Goal: Task Accomplishment & Management: Manage account settings

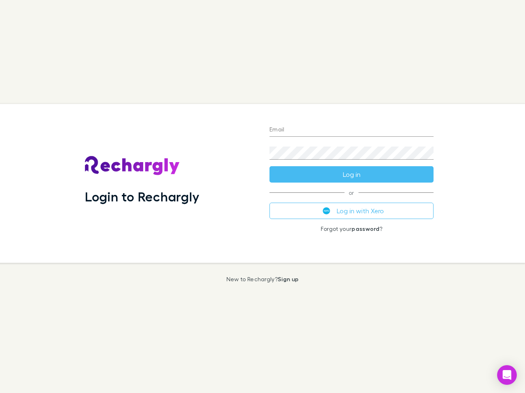
click at [262, 197] on div "Login to Rechargly" at bounding box center [170, 183] width 184 height 159
click at [351, 130] on input "Email" at bounding box center [351, 130] width 164 height 13
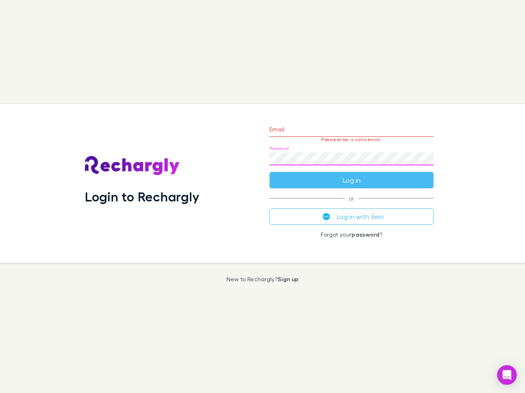
click at [351, 175] on form "Email Please enter a valid email. Password Log in" at bounding box center [351, 152] width 164 height 71
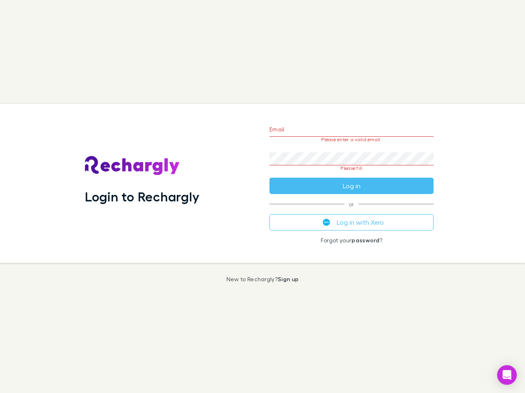
click at [351, 211] on div "Email Please enter a valid email. Password Please fill Log in or Log in with Xe…" at bounding box center [351, 183] width 177 height 159
click at [506, 375] on icon "Open Intercom Messenger" at bounding box center [506, 375] width 9 height 10
